Goal: Task Accomplishment & Management: Use online tool/utility

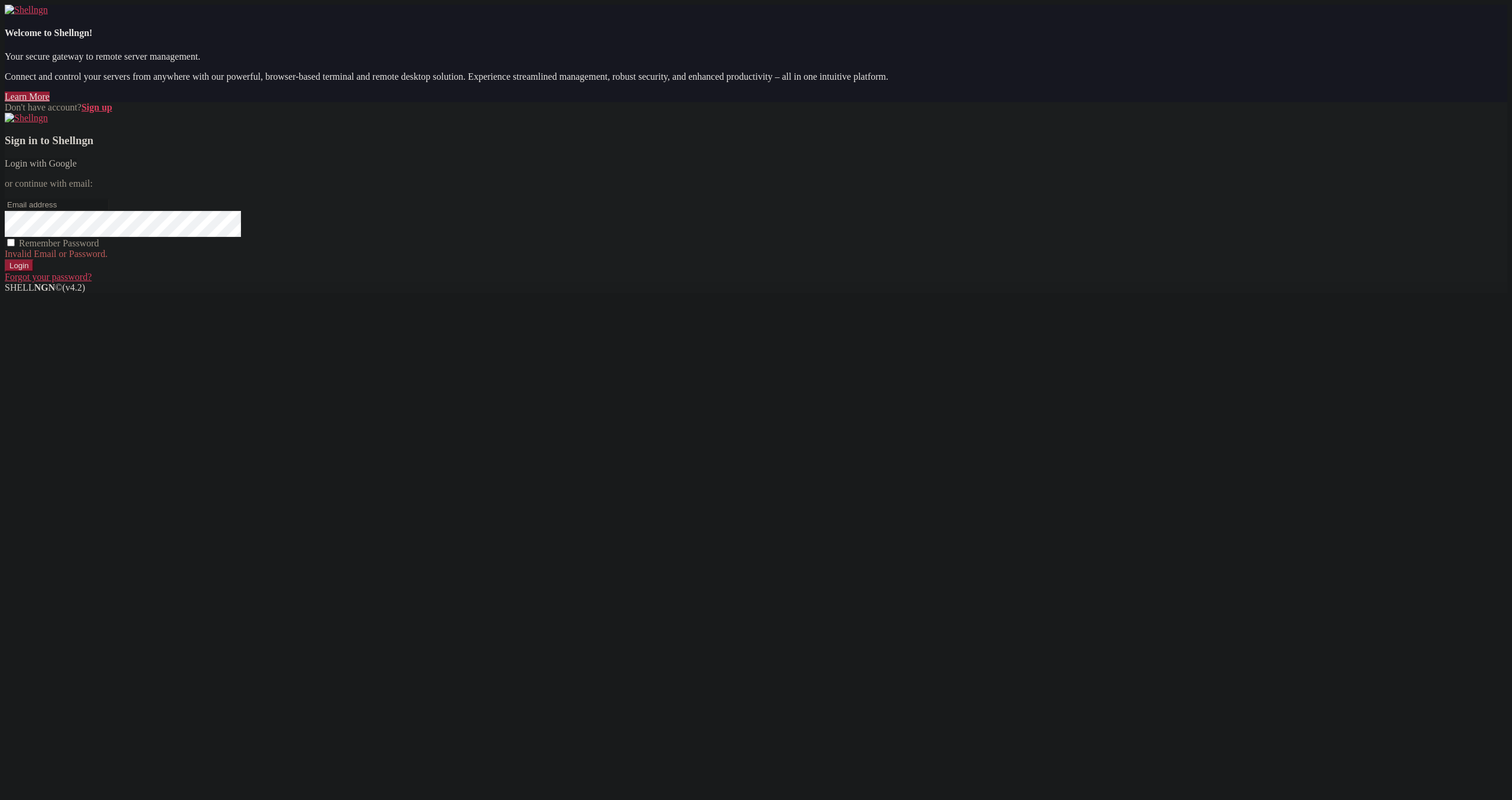
click at [77, 168] on link "Login with Google" at bounding box center [41, 163] width 72 height 10
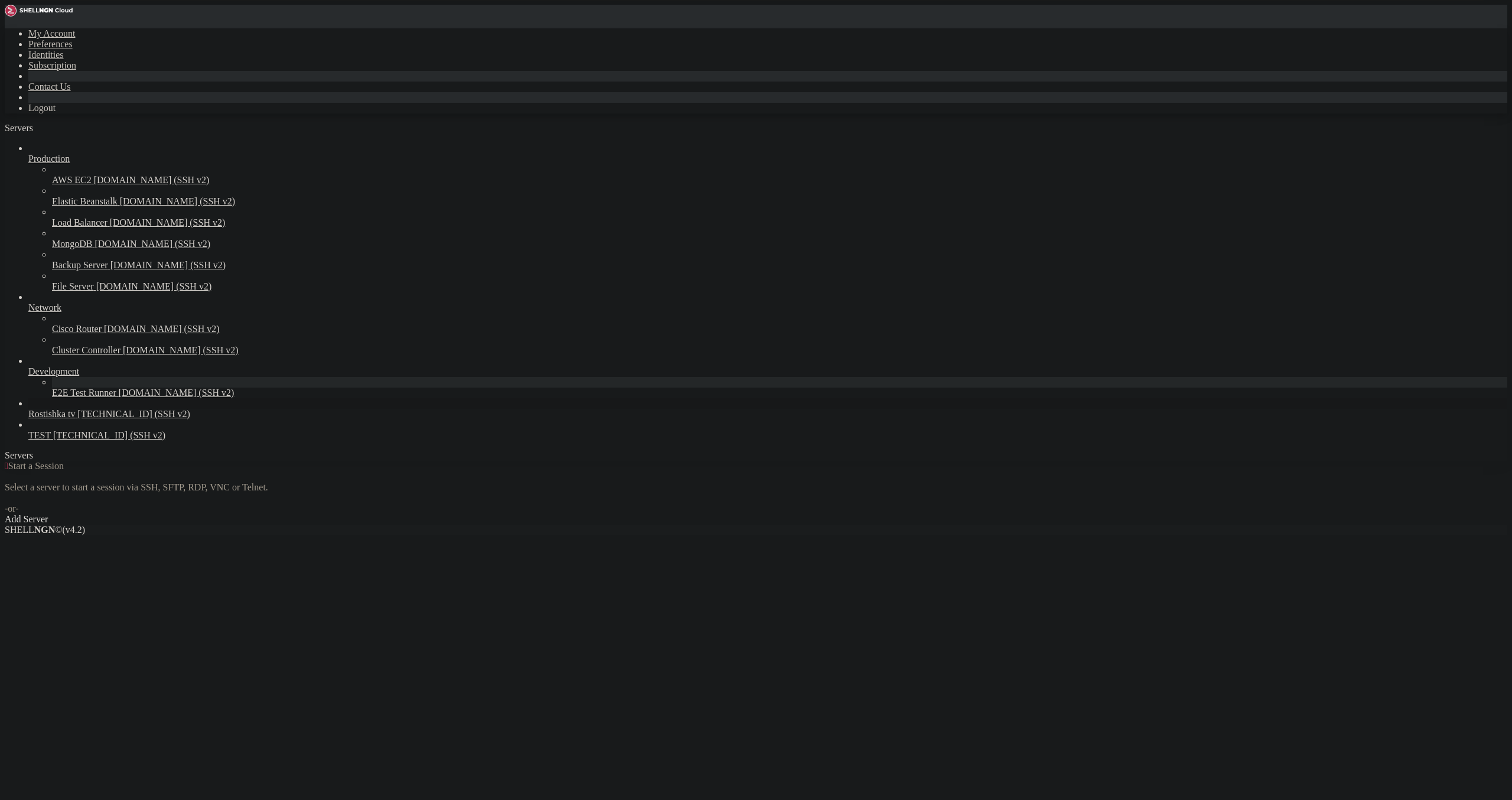
click at [61, 419] on span "Rostishka tv" at bounding box center [52, 414] width 47 height 10
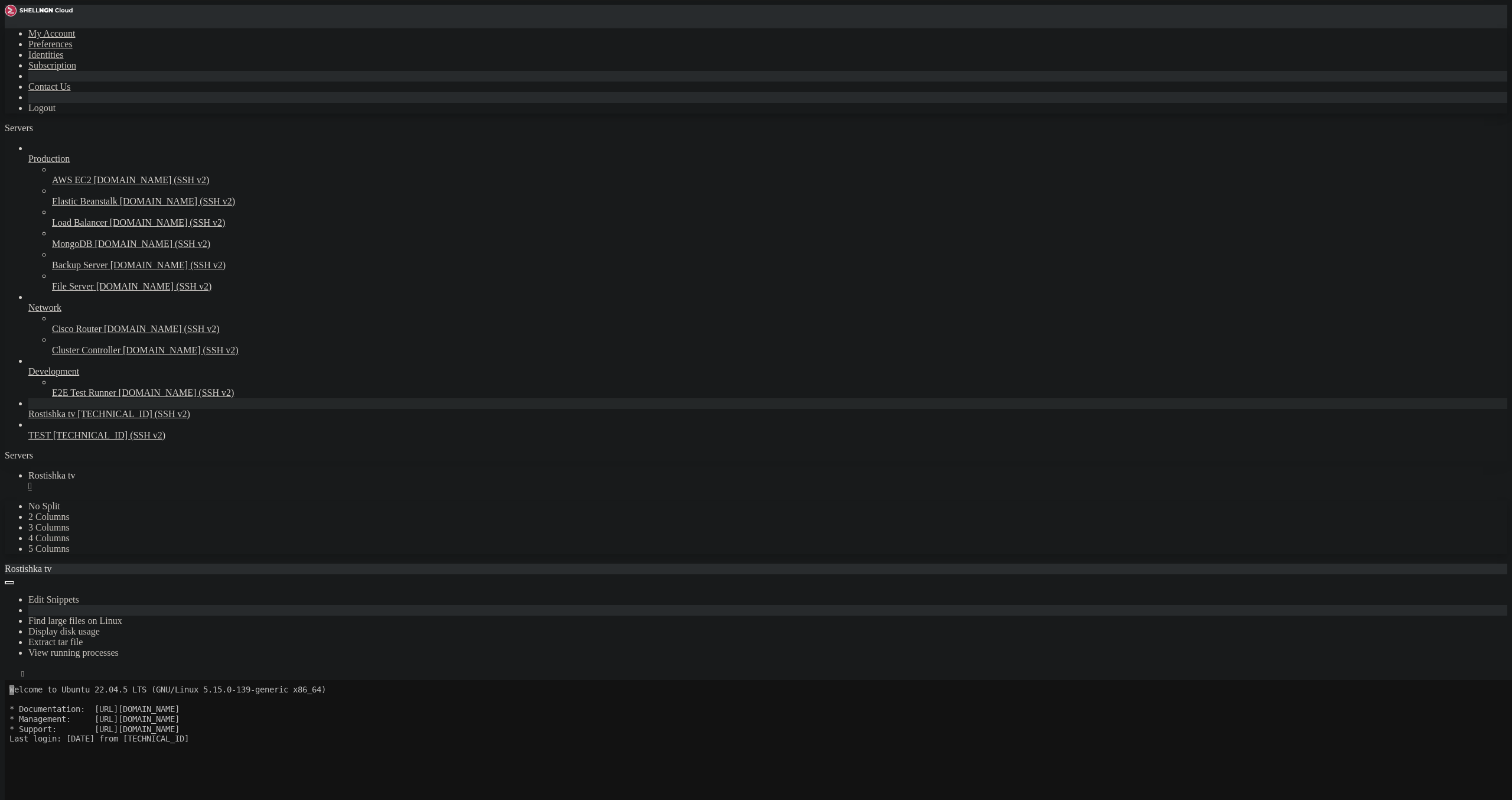
scroll to position [69, 0]
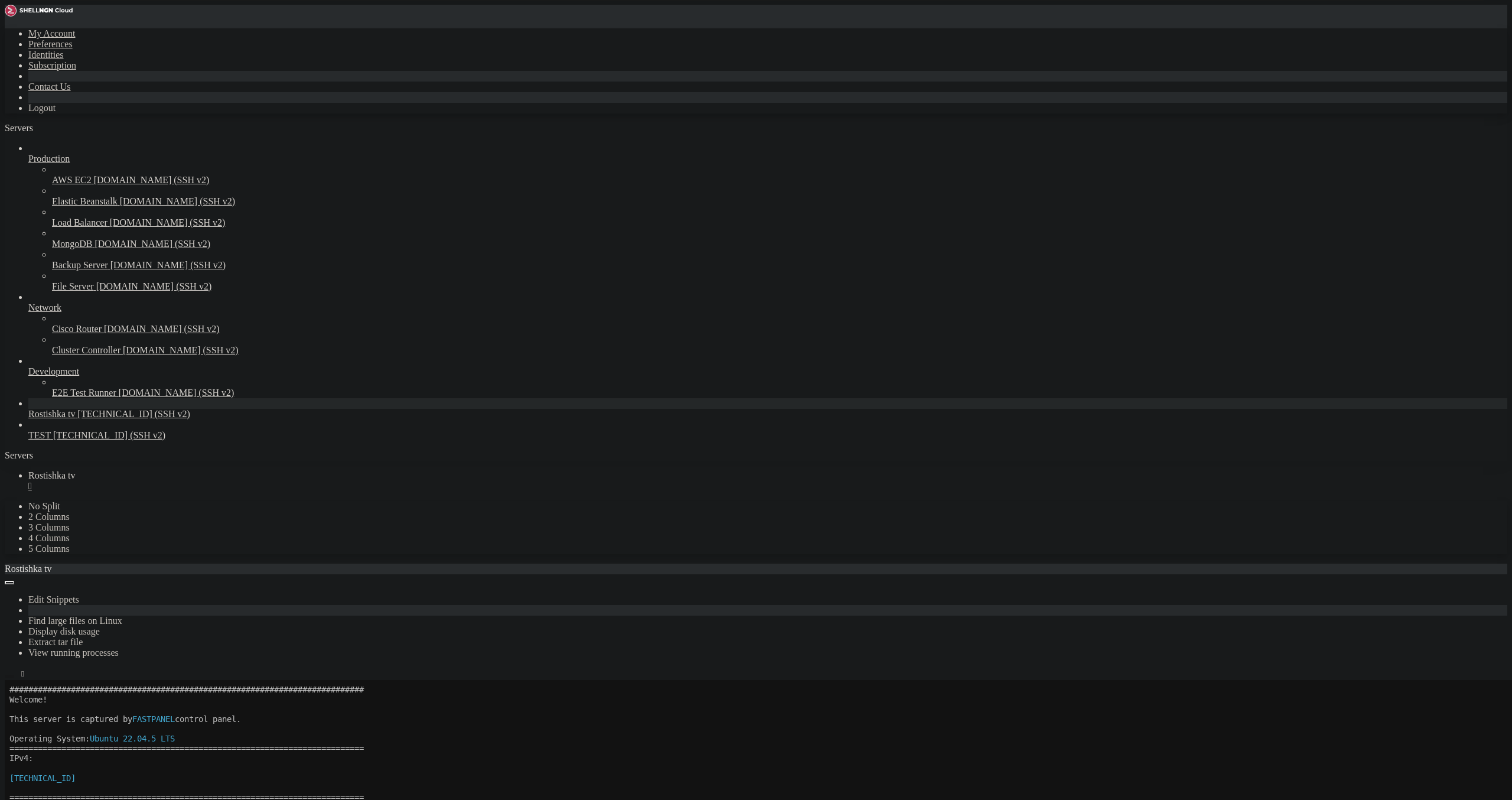
click at [10, 676] on icon "button" at bounding box center [10, 676] width 0 height 0
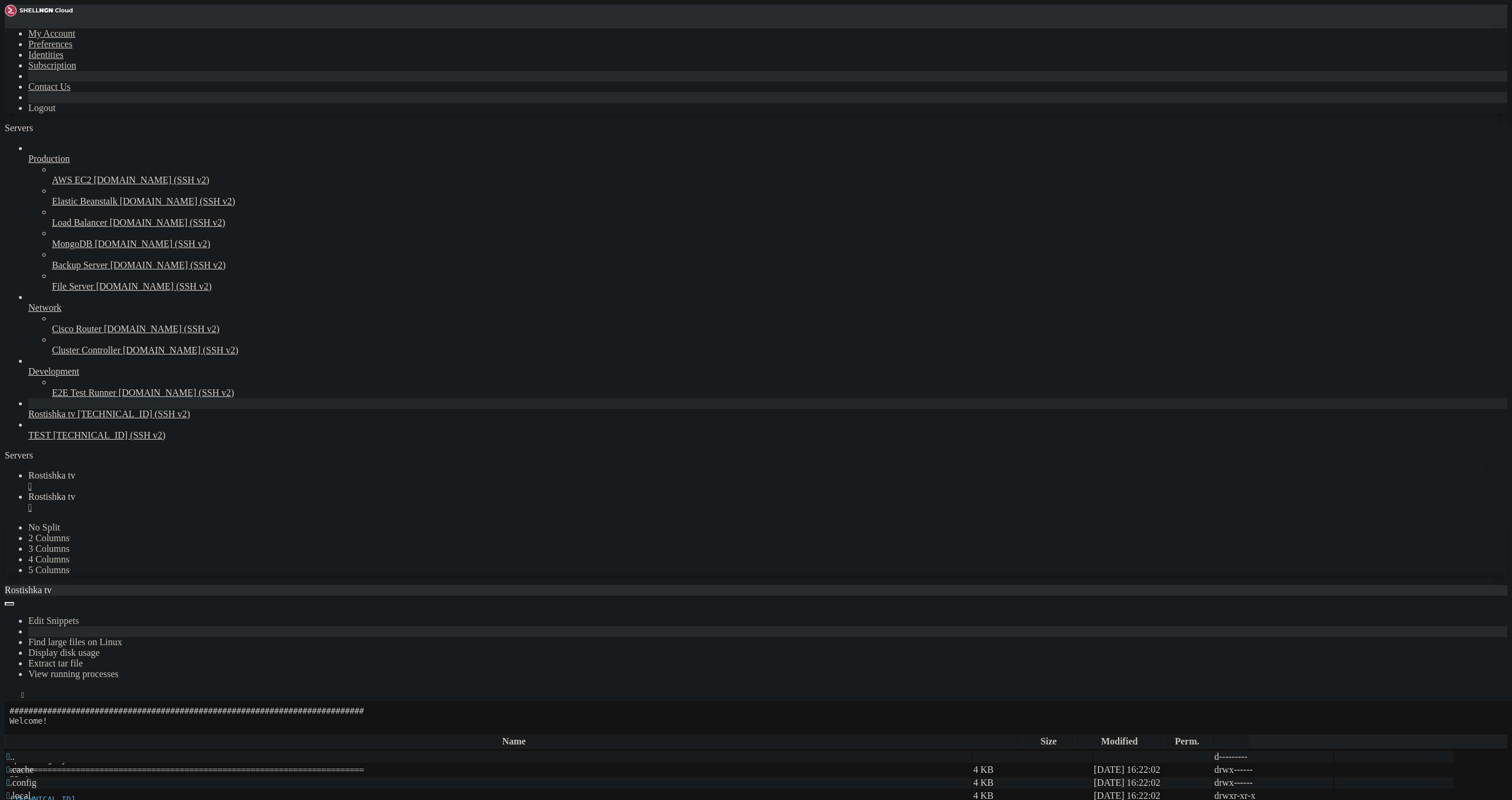
type input "/root/epg_generator"
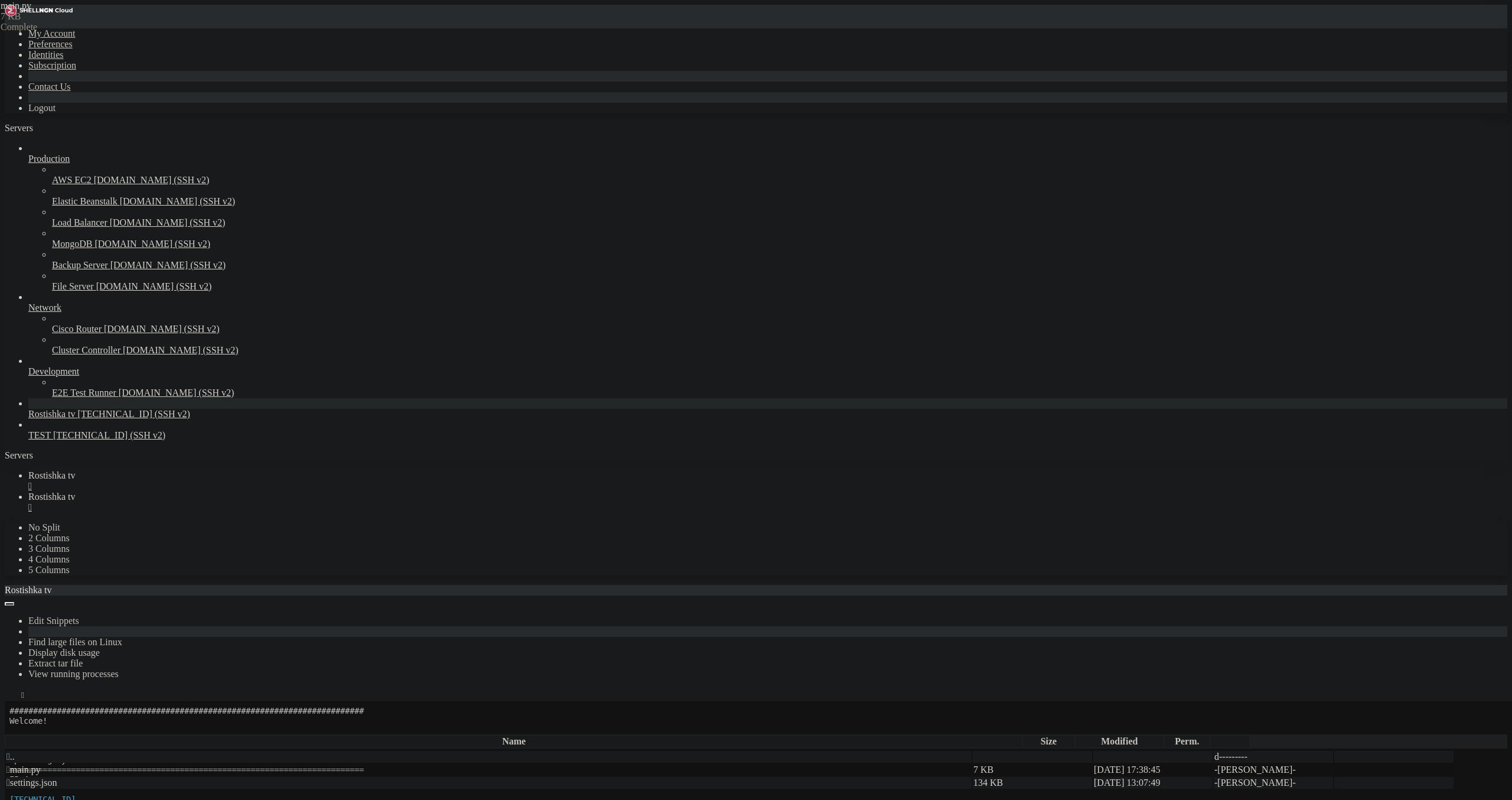
scroll to position [783, 0]
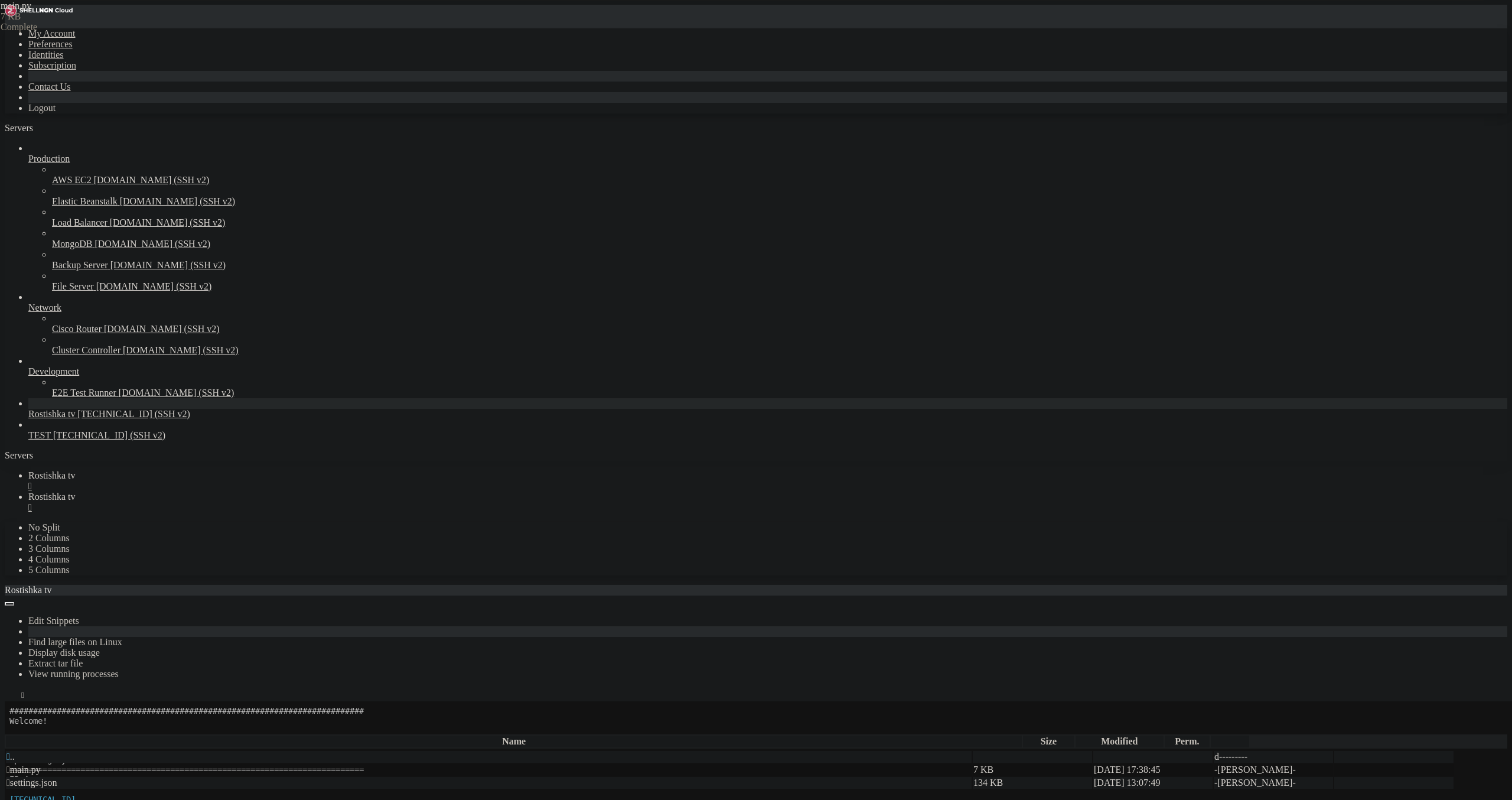
scroll to position [0, 0]
type textarea "icon_line = '[URL][DOMAIN_NAME]'"
click at [76, 470] on span "Rostishka tv" at bounding box center [52, 475] width 47 height 10
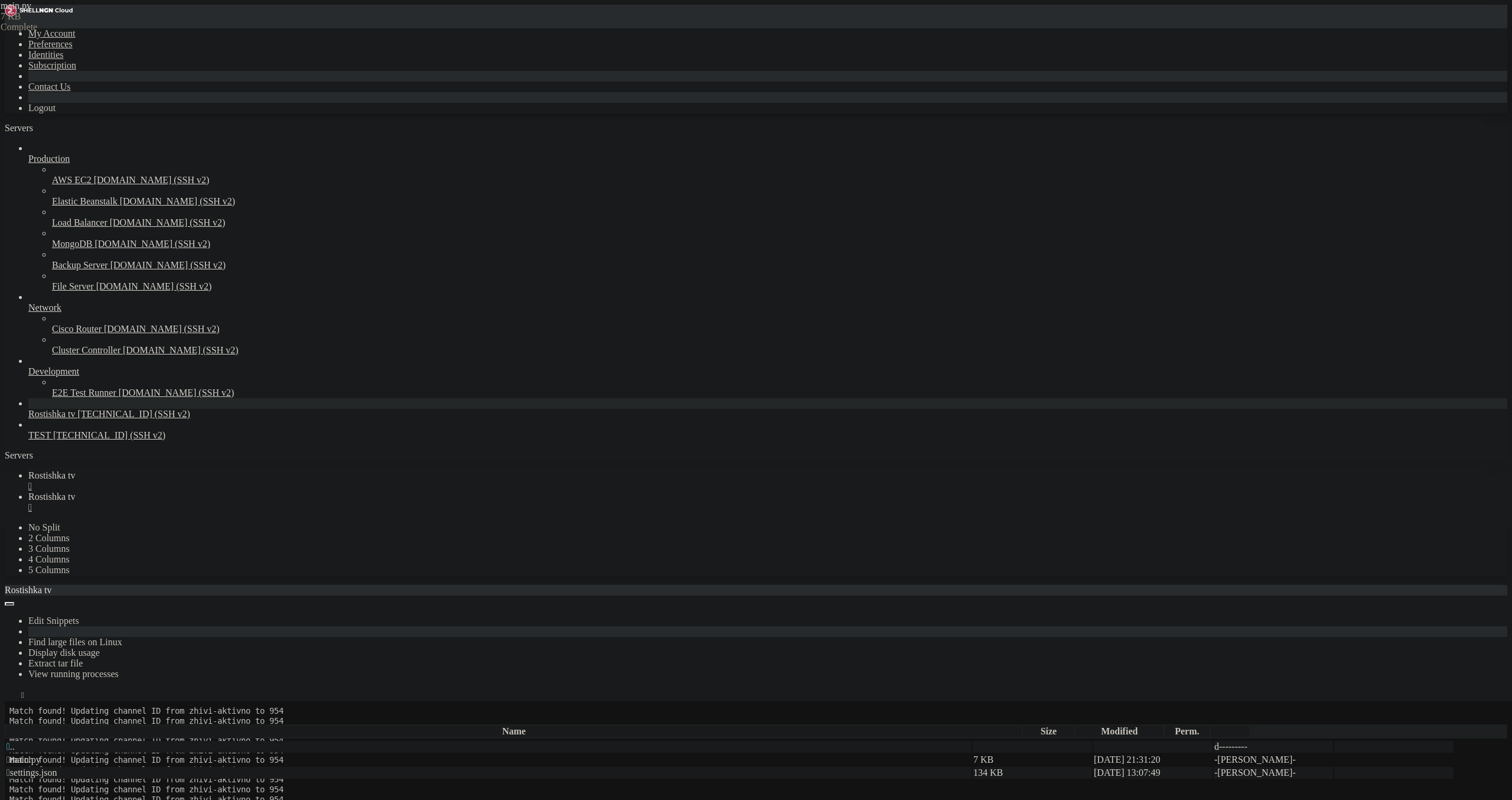
scroll to position [3056618, 0]
click at [76, 491] on span "Rostishka tv" at bounding box center [52, 496] width 47 height 10
click at [121, 712] on input "/root/epg_generator" at bounding box center [69, 718] width 105 height 12
click at [10, 721] on icon "button" at bounding box center [10, 721] width 0 height 0
click at [191, 799] on td " epg_generator" at bounding box center [488, 811] width 966 height 11
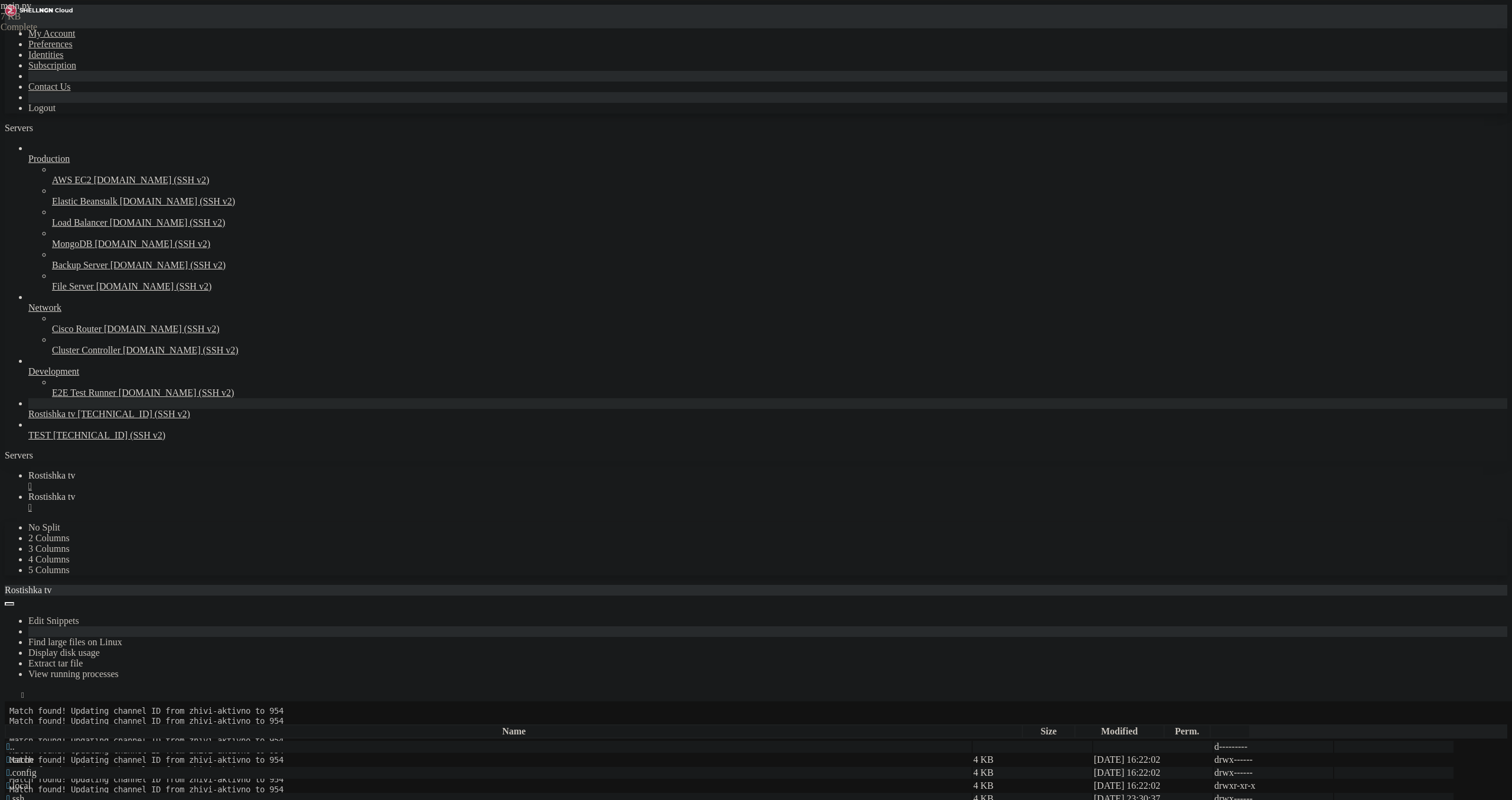
click at [191, 799] on td " epg_generator" at bounding box center [488, 811] width 966 height 11
type input "/root/epg_generator"
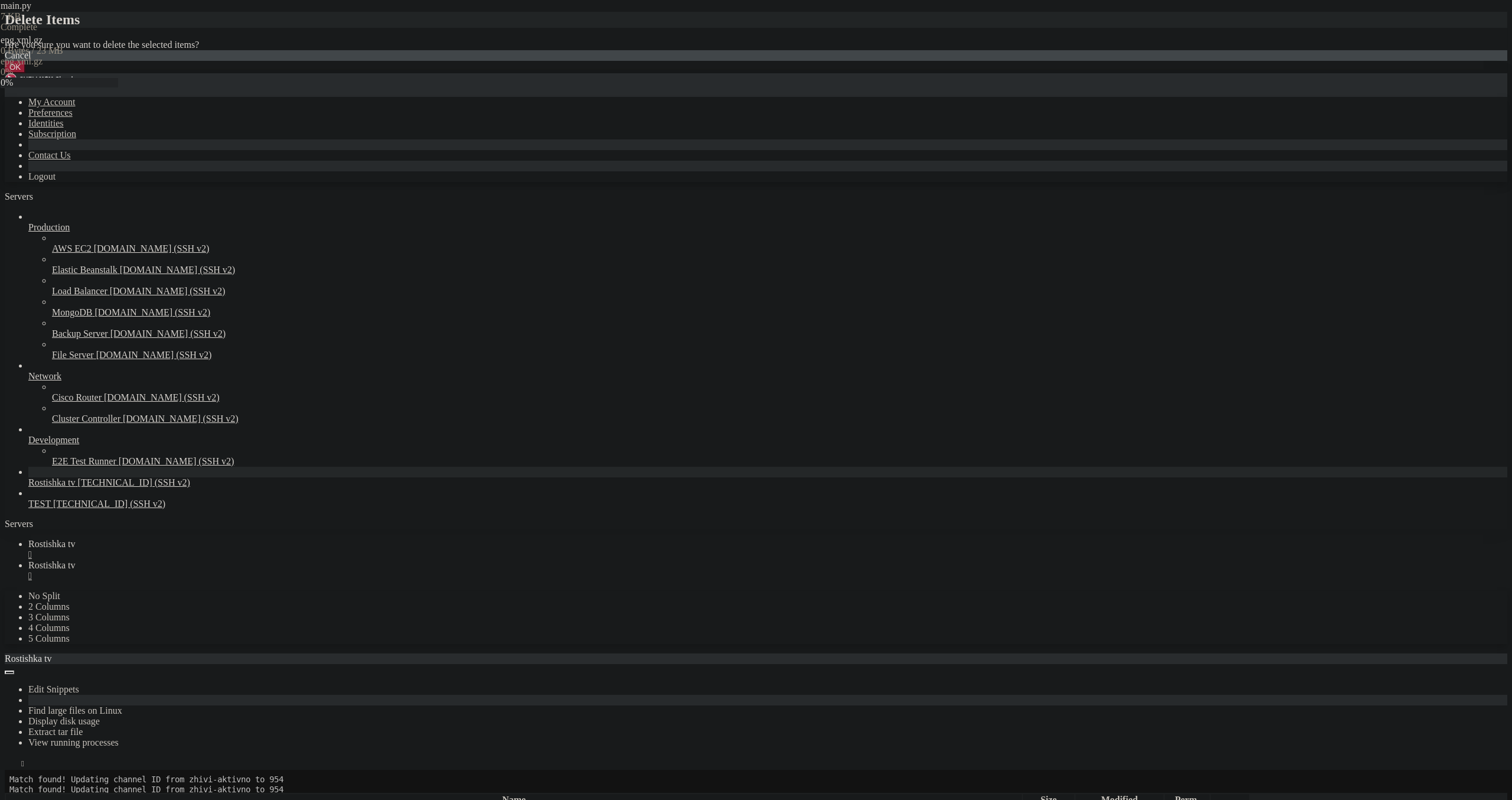
click at [25, 73] on button "OK" at bounding box center [15, 67] width 20 height 12
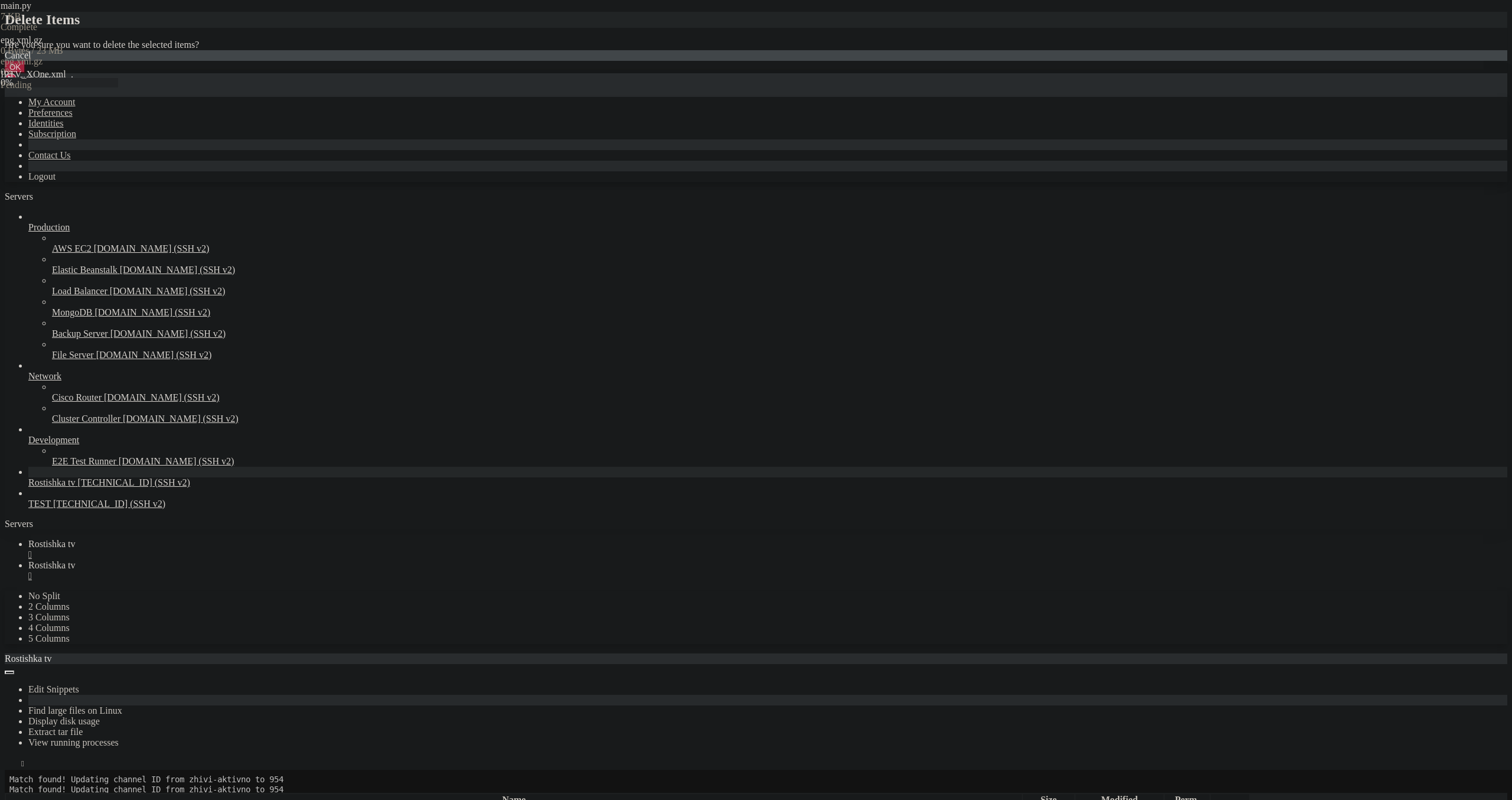
click at [25, 73] on button "OK" at bounding box center [15, 67] width 20 height 12
